Goal: Find specific page/section: Find specific page/section

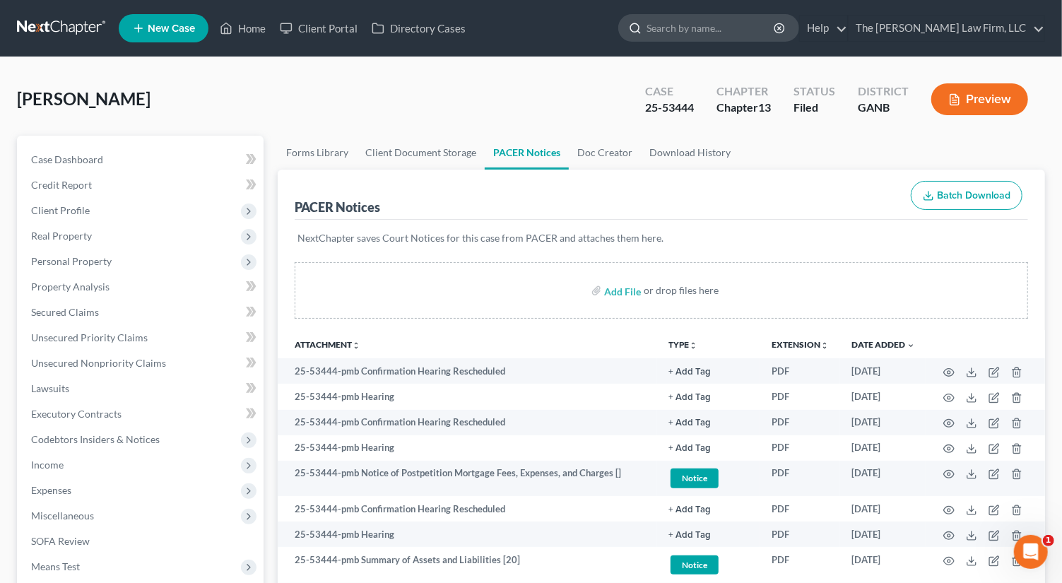
click at [740, 30] on input "search" at bounding box center [711, 28] width 129 height 26
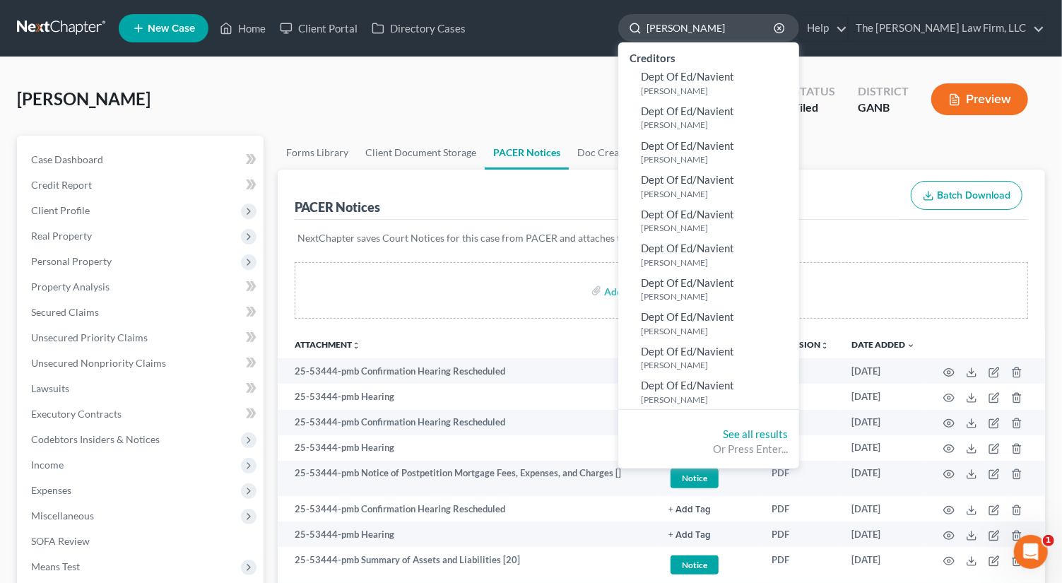
type input "[PERSON_NAME]"
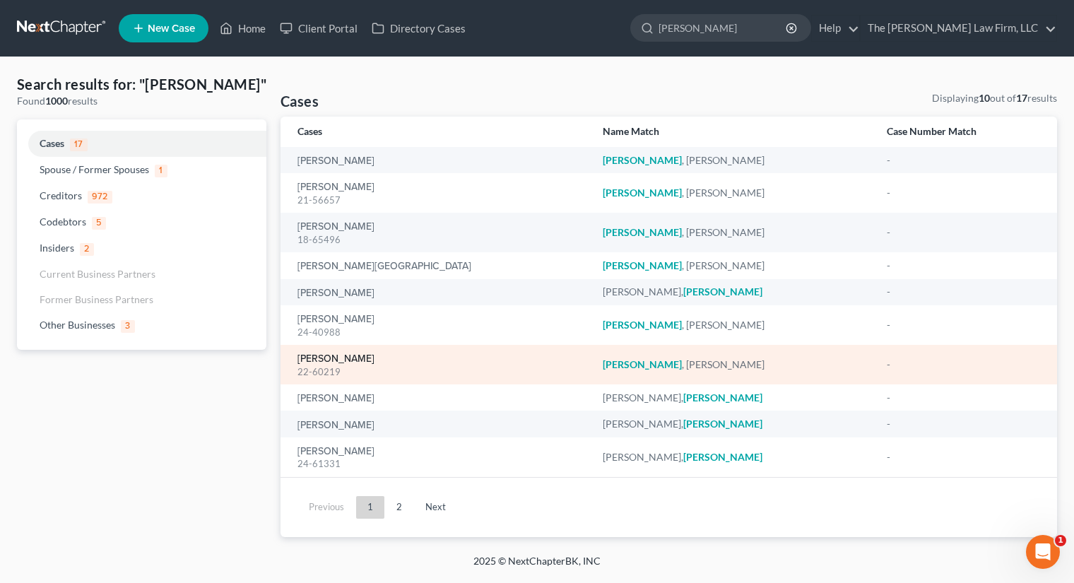
click at [318, 359] on link "[PERSON_NAME]" at bounding box center [336, 359] width 77 height 10
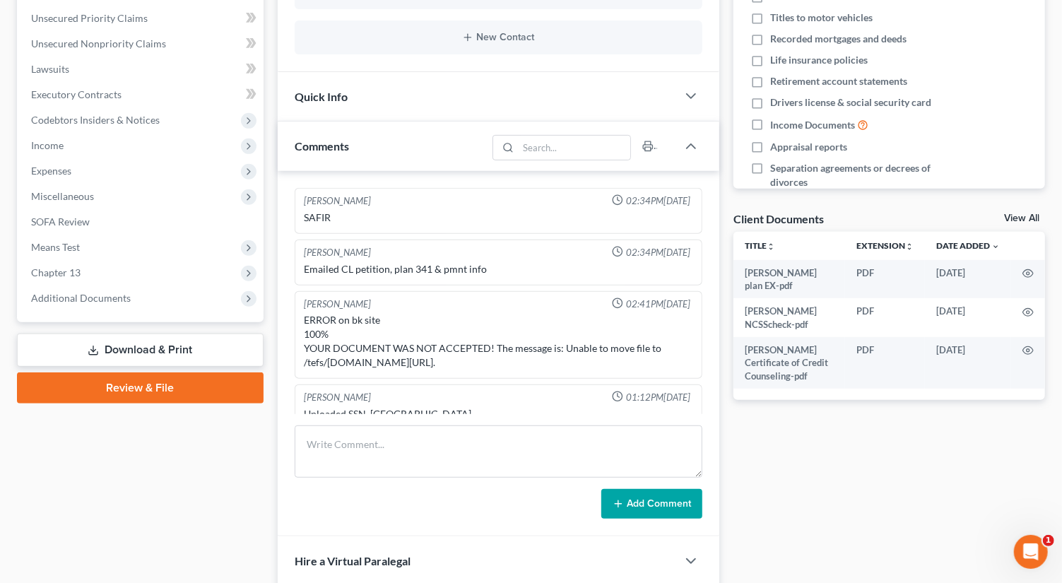
scroll to position [193, 0]
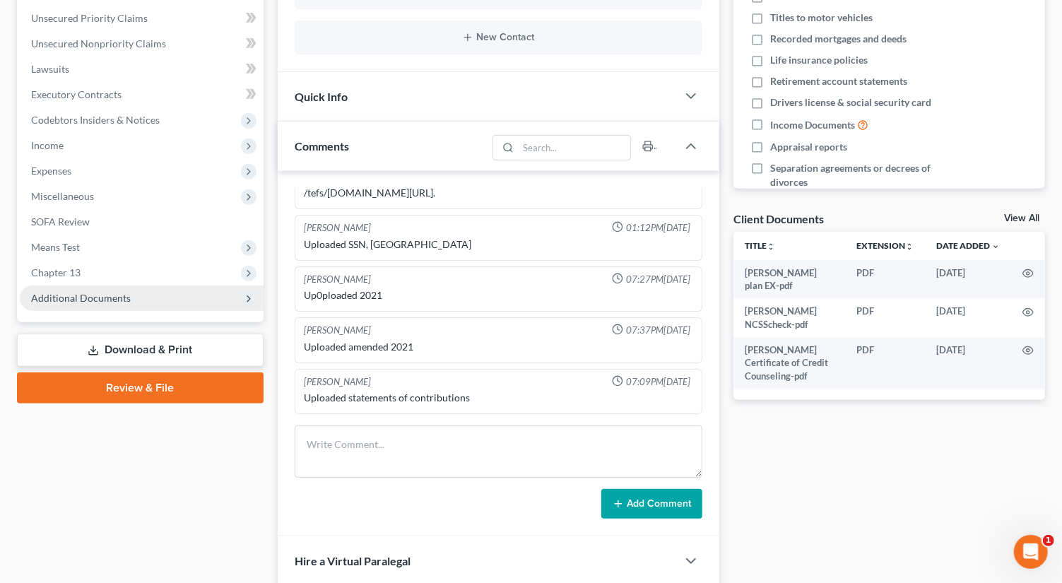
click at [85, 295] on span "Additional Documents" at bounding box center [81, 298] width 100 height 12
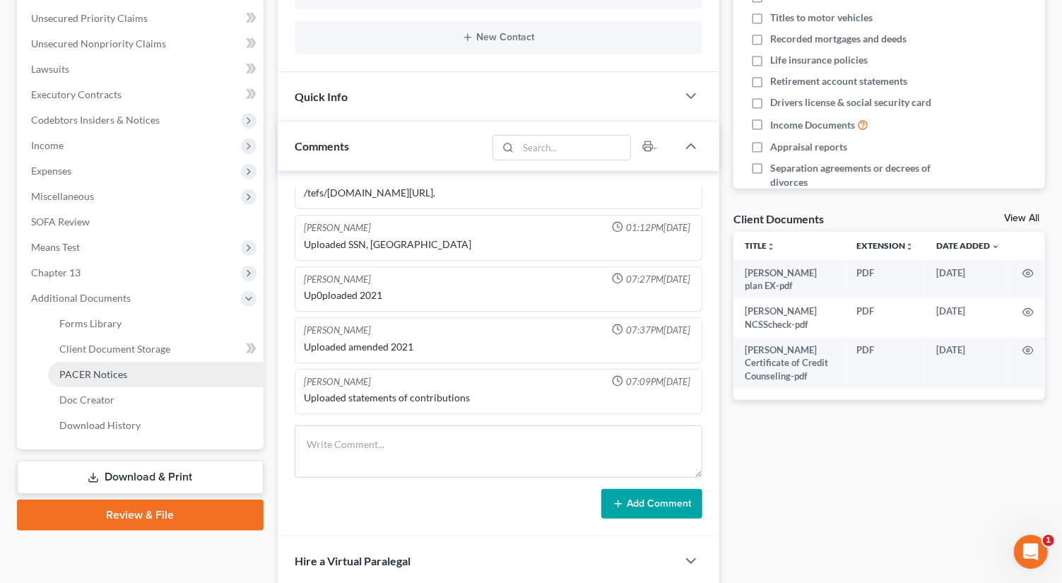
click at [119, 372] on span "PACER Notices" at bounding box center [93, 374] width 68 height 12
